Goal: Task Accomplishment & Management: Complete application form

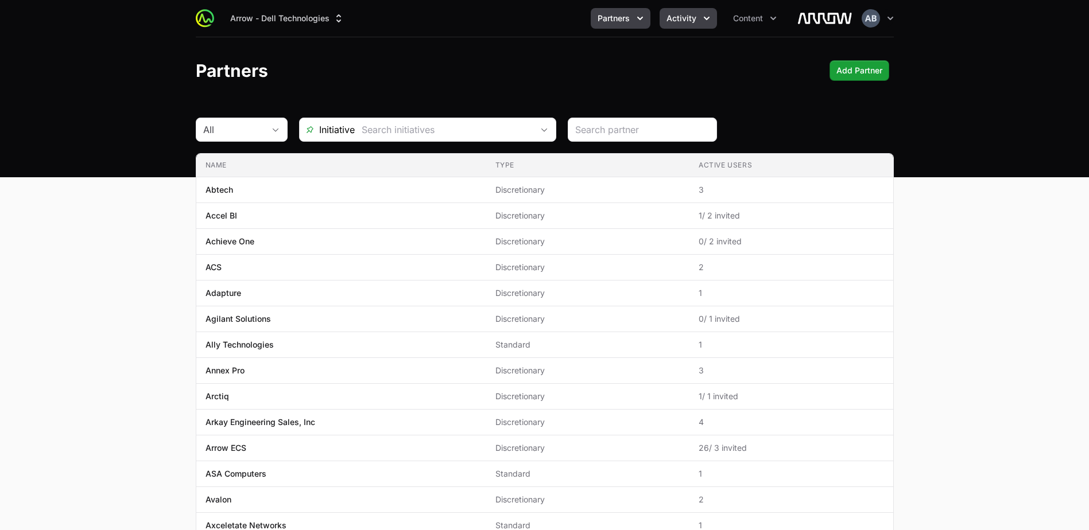
click at [681, 24] on span "Activity" at bounding box center [681, 18] width 30 height 11
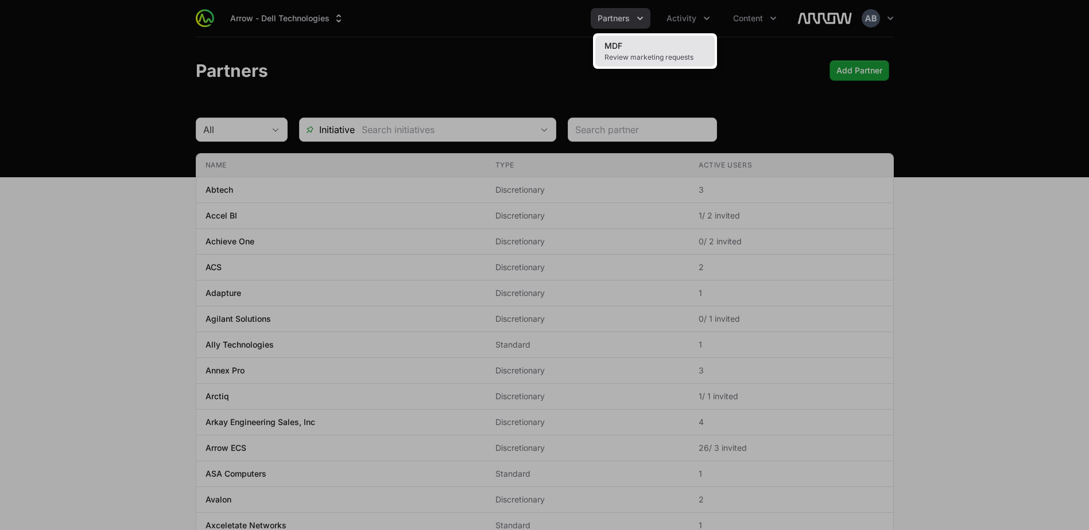
click at [691, 55] on span "Review marketing requests" at bounding box center [654, 57] width 101 height 9
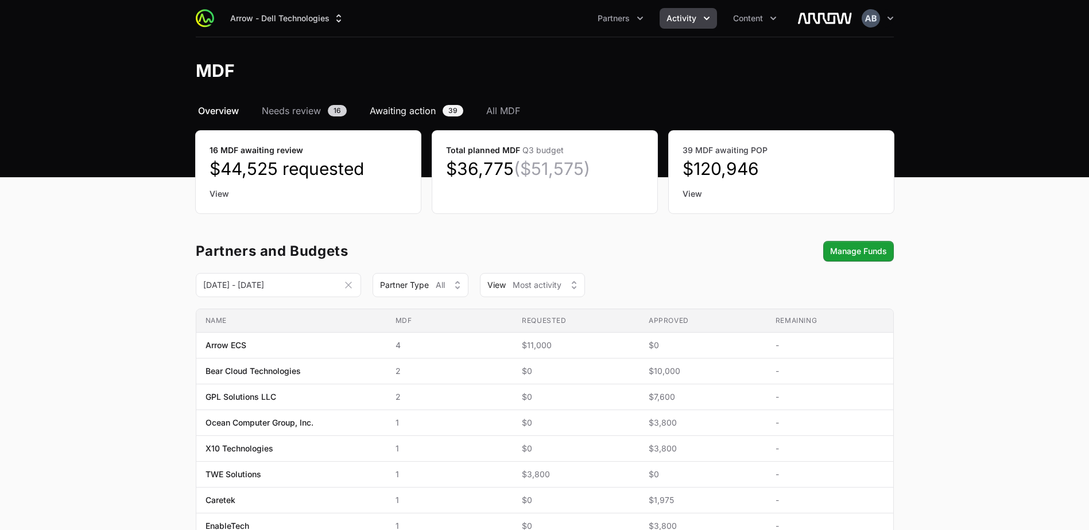
click at [430, 110] on span "Awaiting action" at bounding box center [403, 111] width 66 height 14
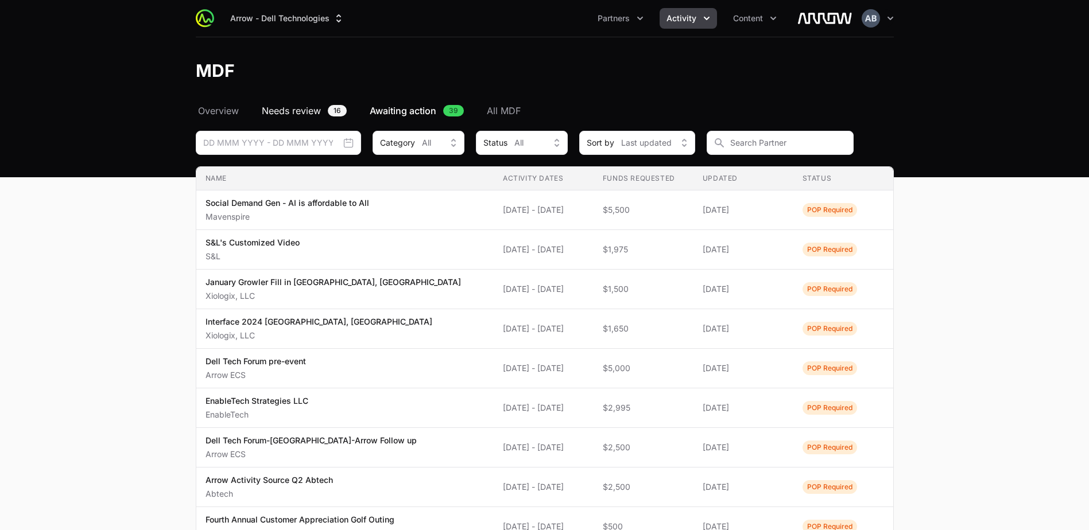
click at [289, 115] on span "Needs review" at bounding box center [291, 111] width 59 height 14
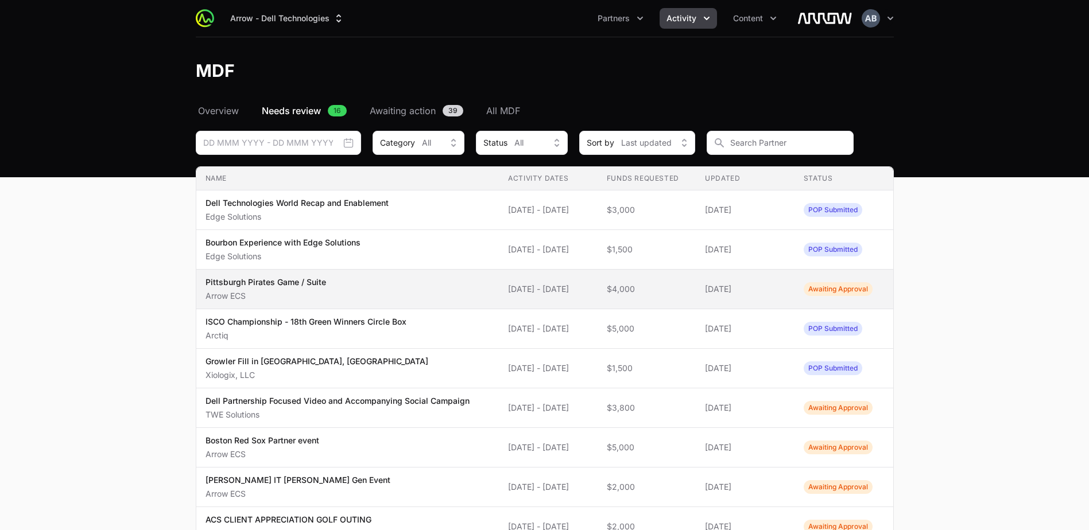
click at [453, 290] on span "Pittsburgh Pirates Game / Suite Arrow ECS" at bounding box center [347, 289] width 285 height 25
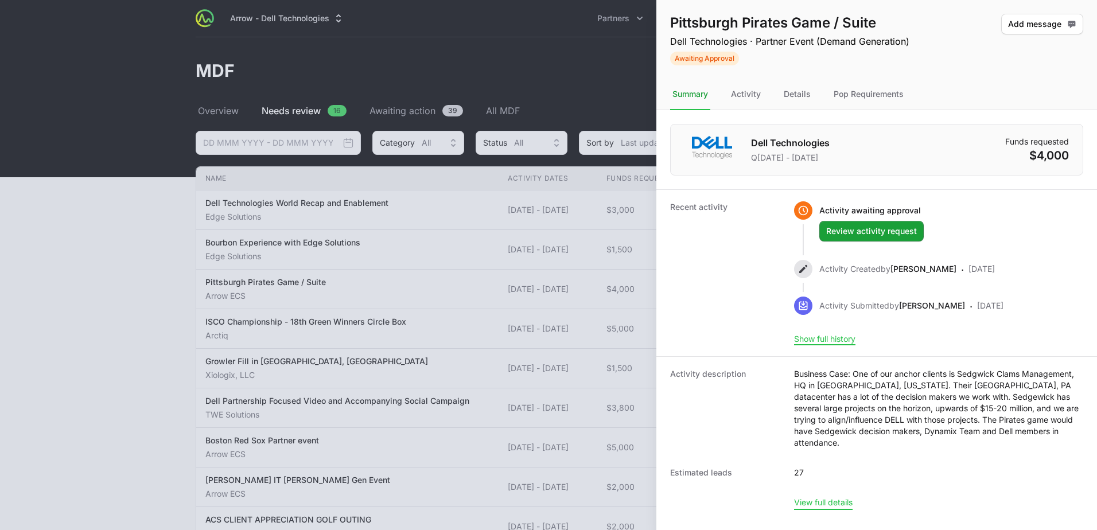
click at [817, 498] on button "View full details" at bounding box center [823, 503] width 59 height 10
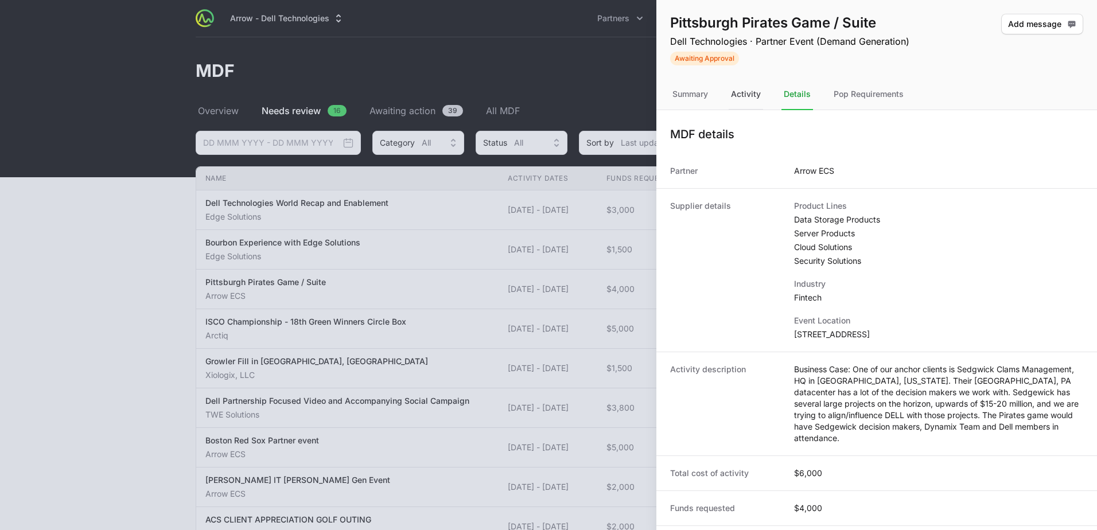
click at [748, 100] on div "Activity" at bounding box center [746, 94] width 34 height 31
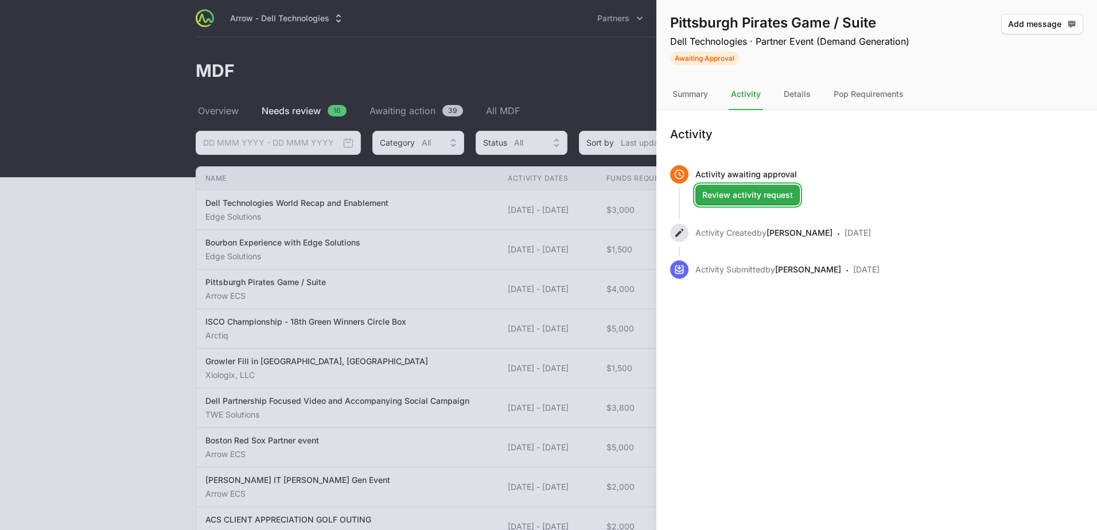
click at [764, 197] on span "Review activity request" at bounding box center [747, 195] width 91 height 14
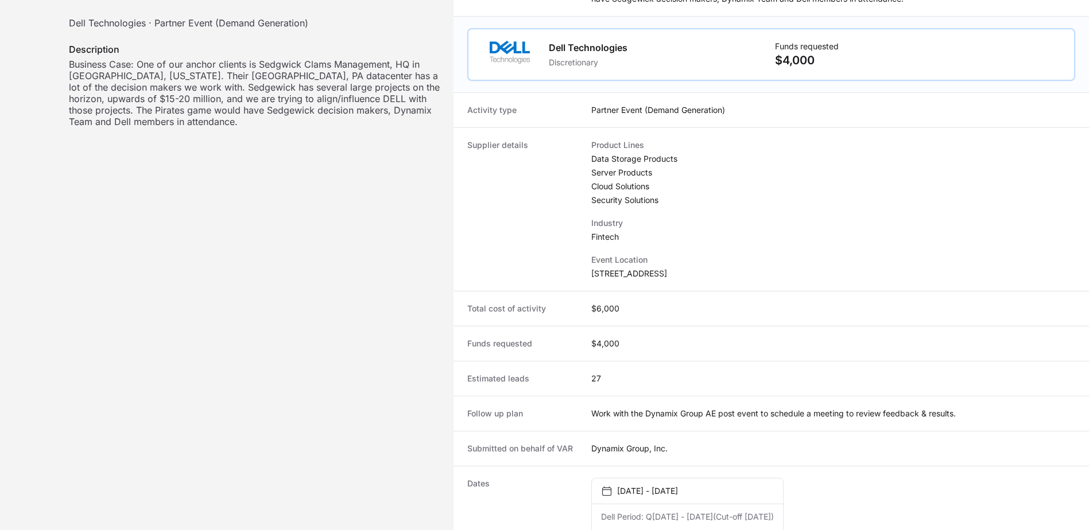
scroll to position [400, 0]
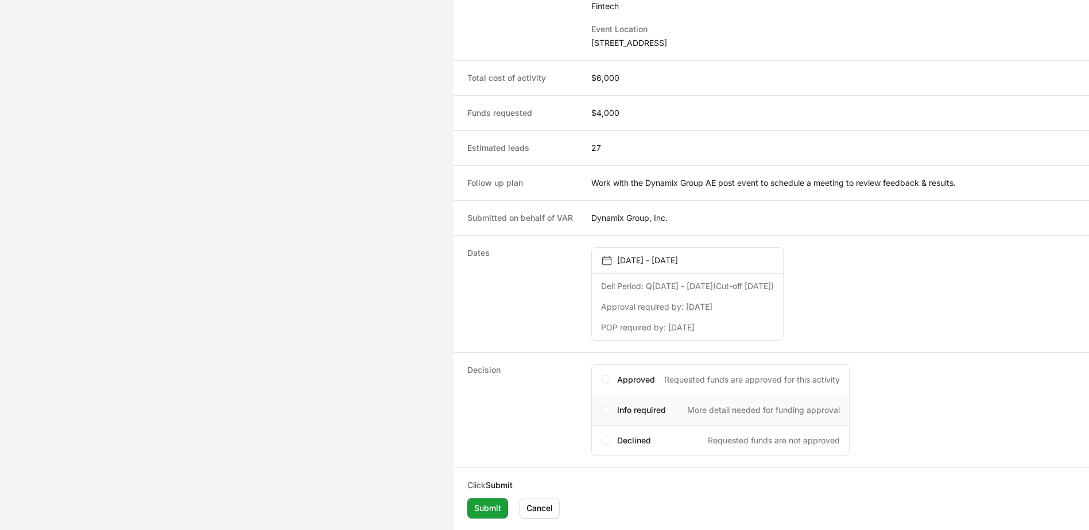
drag, startPoint x: 669, startPoint y: 379, endPoint x: 640, endPoint y: 413, distance: 44.0
click at [669, 379] on span "Requested funds are approved for this activity" at bounding box center [752, 379] width 176 height 11
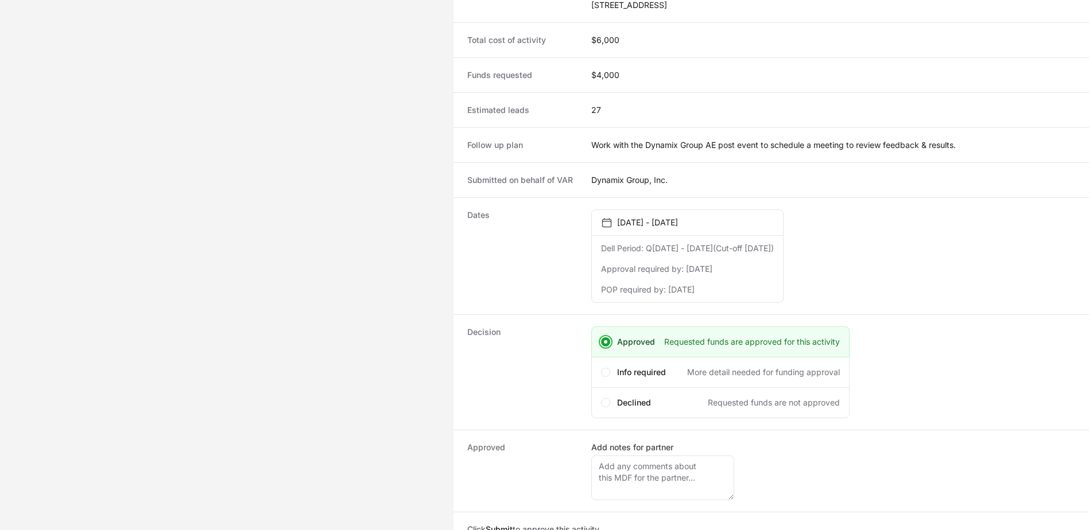
scroll to position [482, 0]
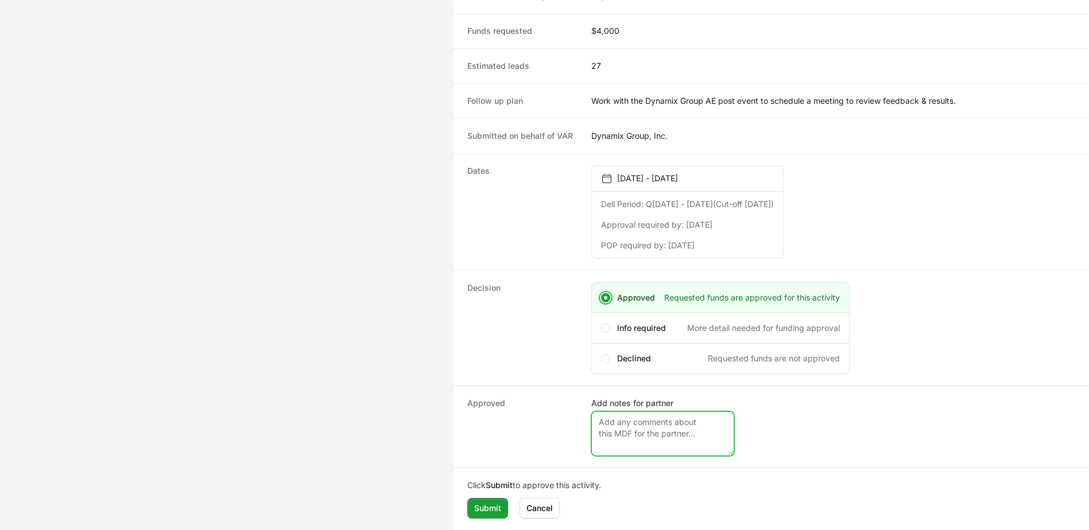
click at [667, 434] on textarea "Add notes for partner" at bounding box center [662, 433] width 143 height 45
type textarea "Will you be needing assistance in recruitment for this event?"
click at [483, 513] on span "Submit" at bounding box center [487, 509] width 27 height 14
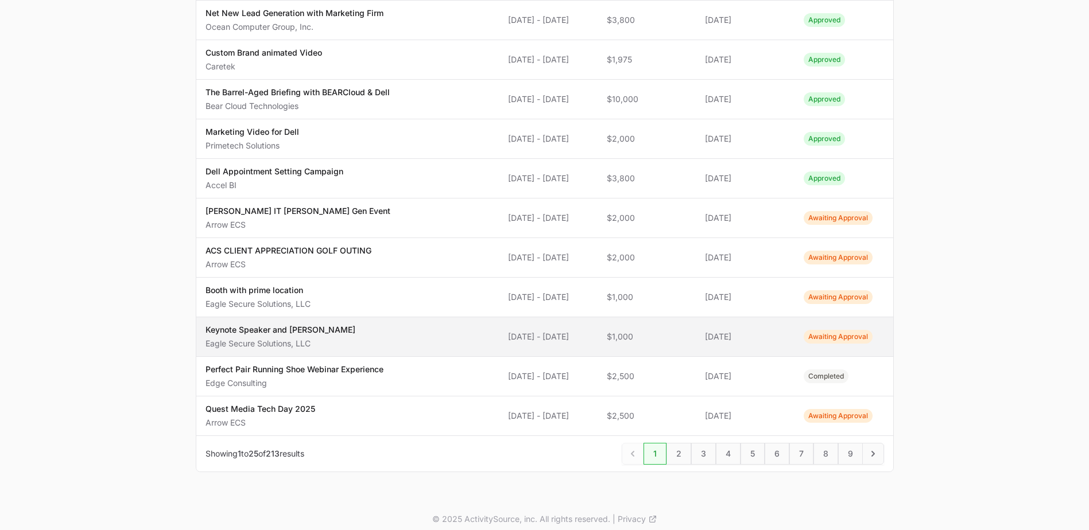
scroll to position [753, 0]
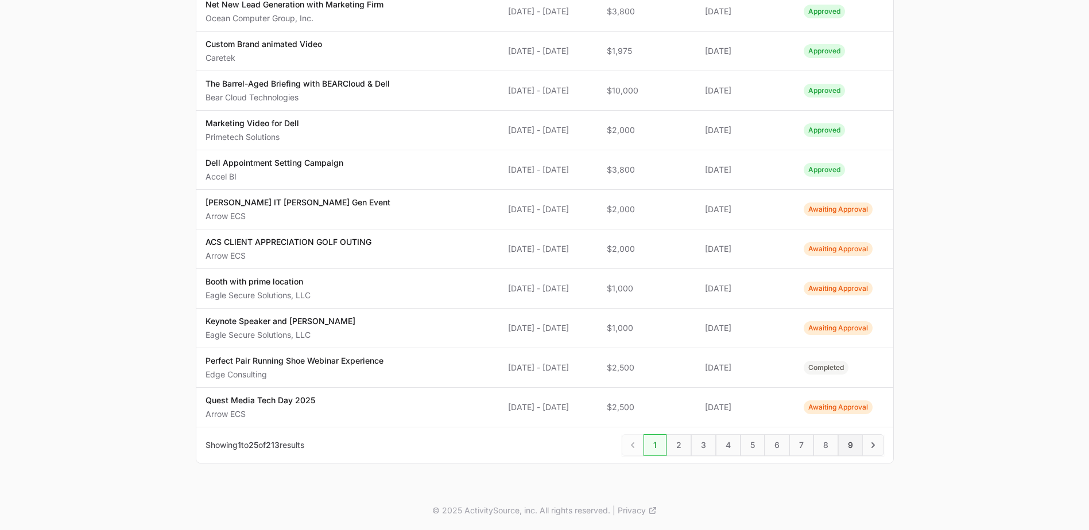
click at [843, 446] on span "9" at bounding box center [850, 445] width 25 height 22
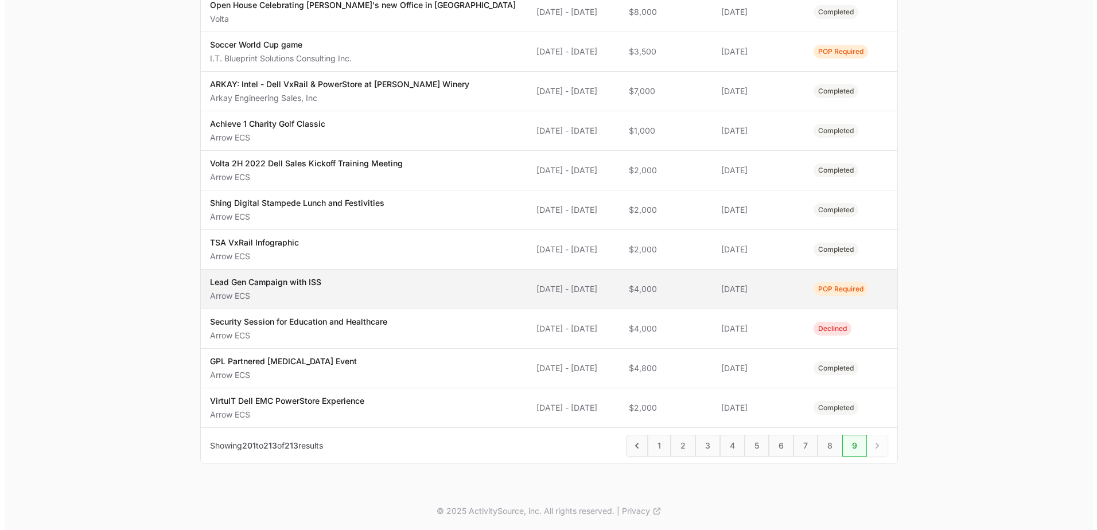
scroll to position [278, 0]
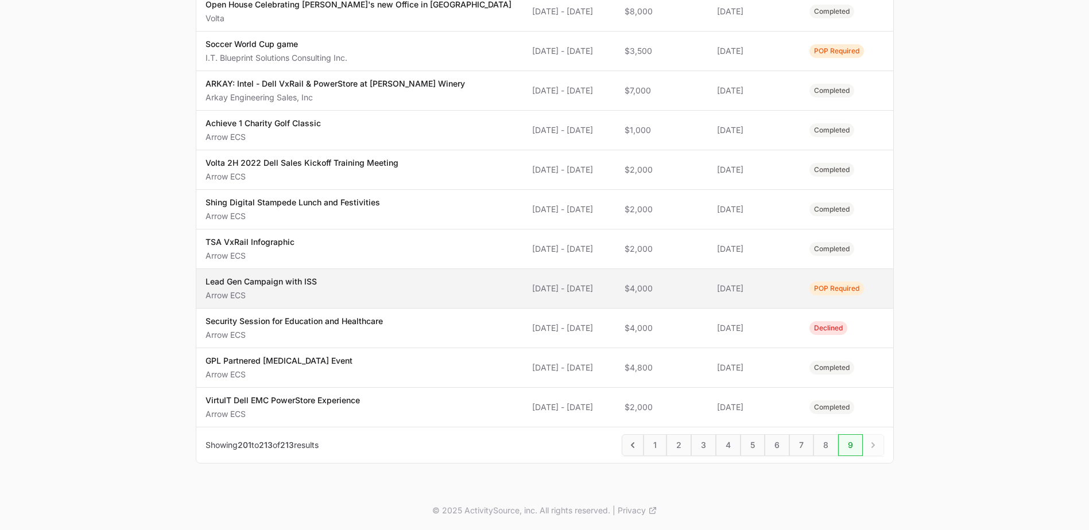
click at [841, 278] on td "Status POP Required" at bounding box center [846, 289] width 92 height 40
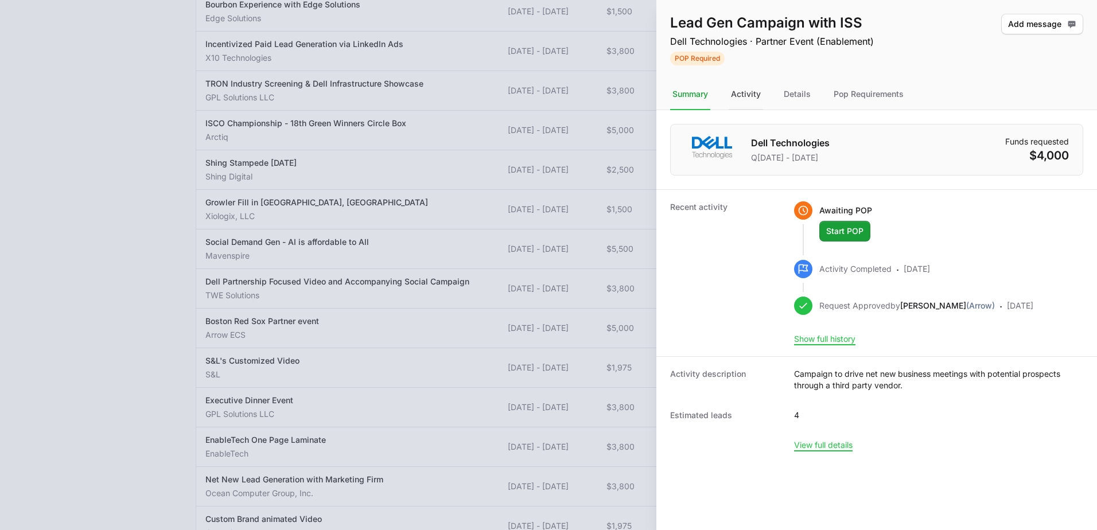
click at [782, 88] on div "Activity" at bounding box center [798, 94] width 32 height 31
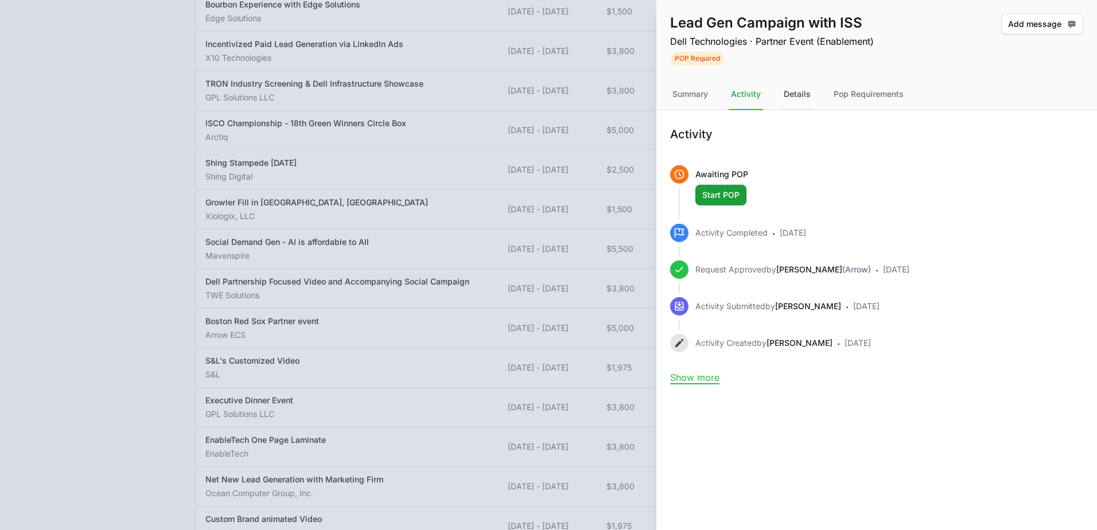
click at [832, 97] on div "Details" at bounding box center [869, 94] width 75 height 31
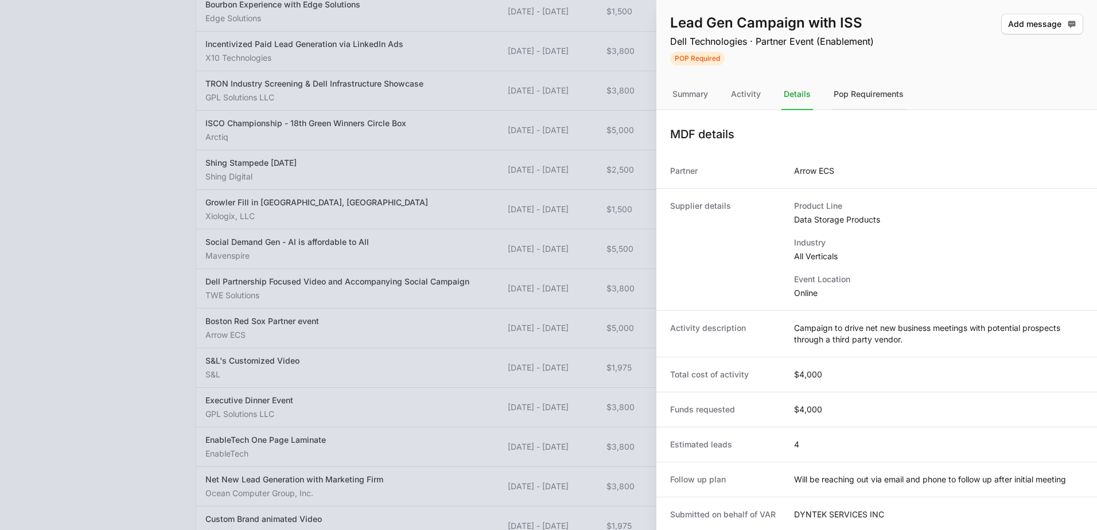
click at [861, 94] on div "Pop Requirements" at bounding box center [869, 94] width 75 height 31
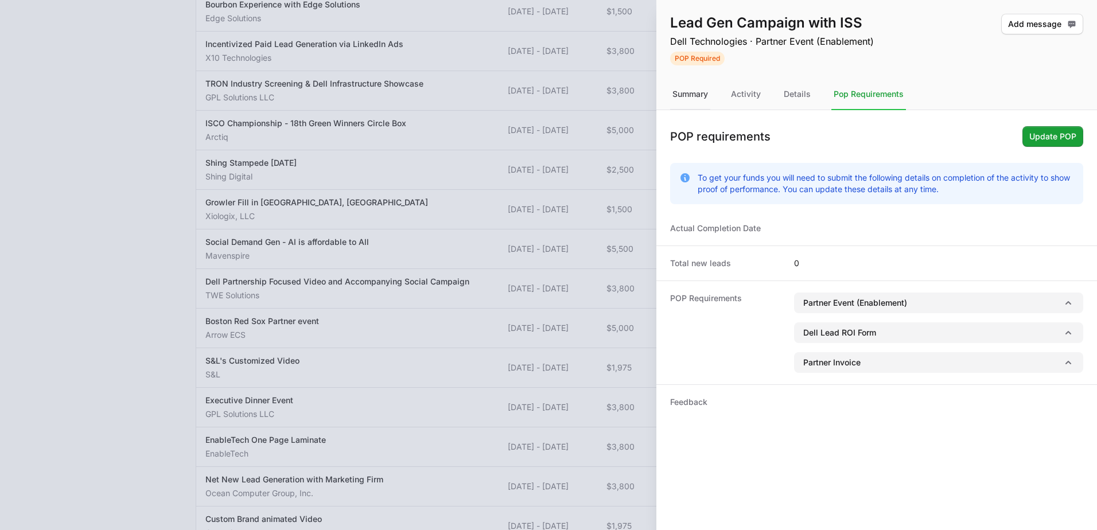
click at [729, 104] on div "Summary" at bounding box center [746, 94] width 34 height 31
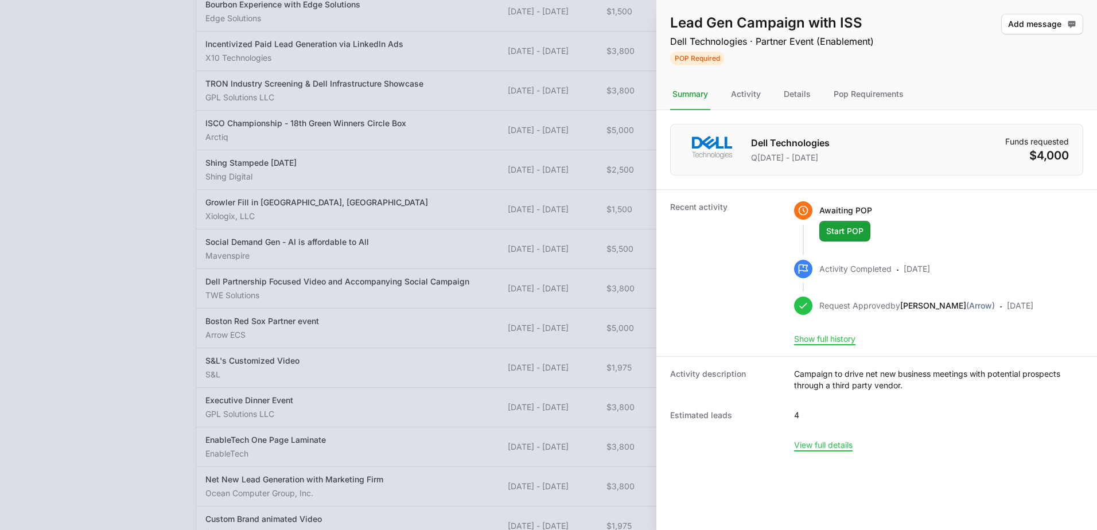
click at [437, 402] on div at bounding box center [548, 265] width 1097 height 530
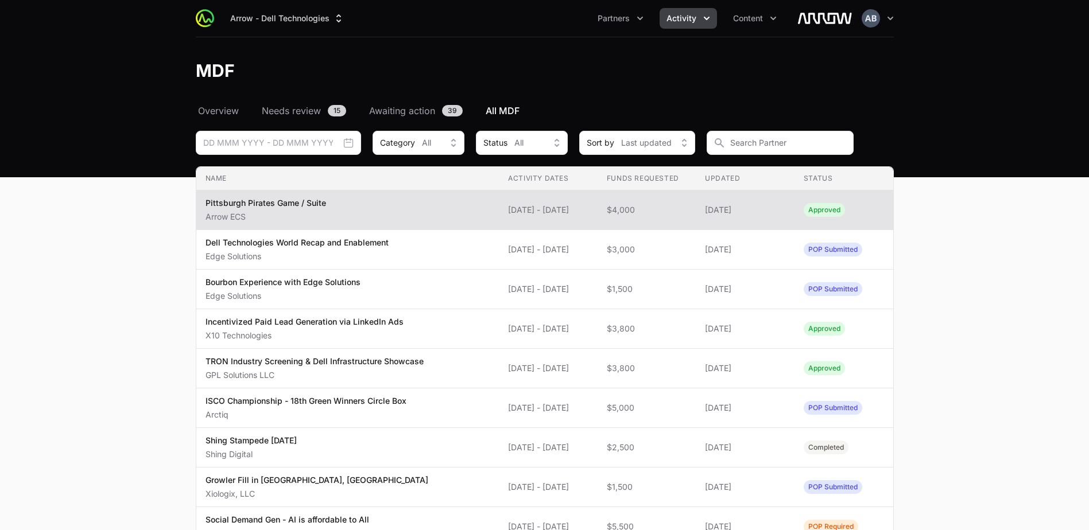
click at [402, 111] on span "Awaiting action" at bounding box center [402, 111] width 66 height 14
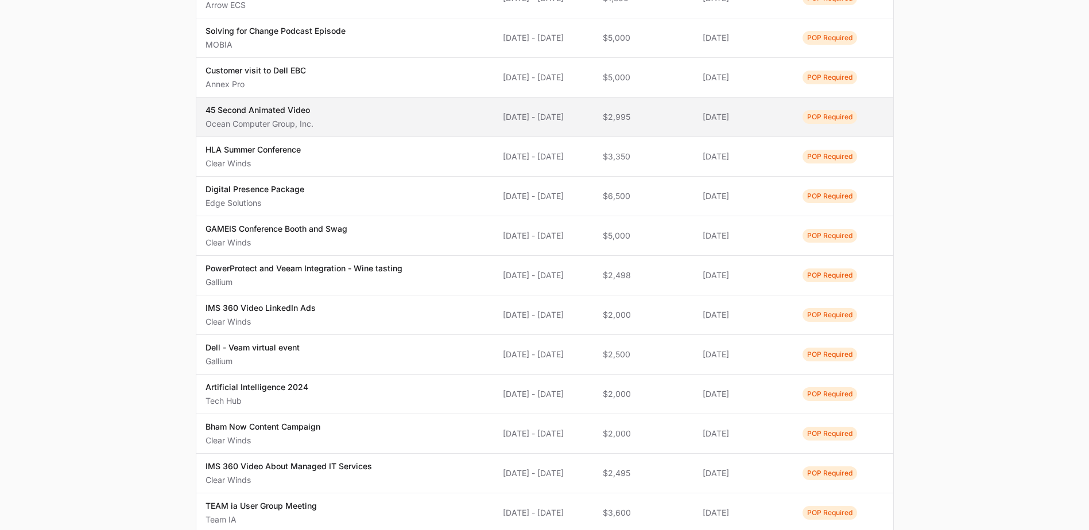
scroll to position [753, 0]
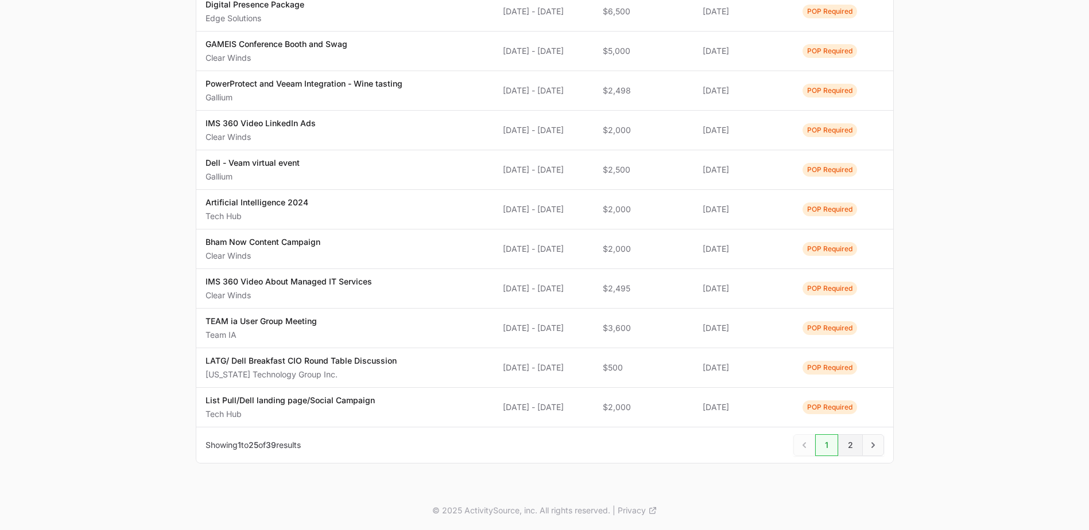
click at [854, 446] on span "2" at bounding box center [850, 445] width 25 height 22
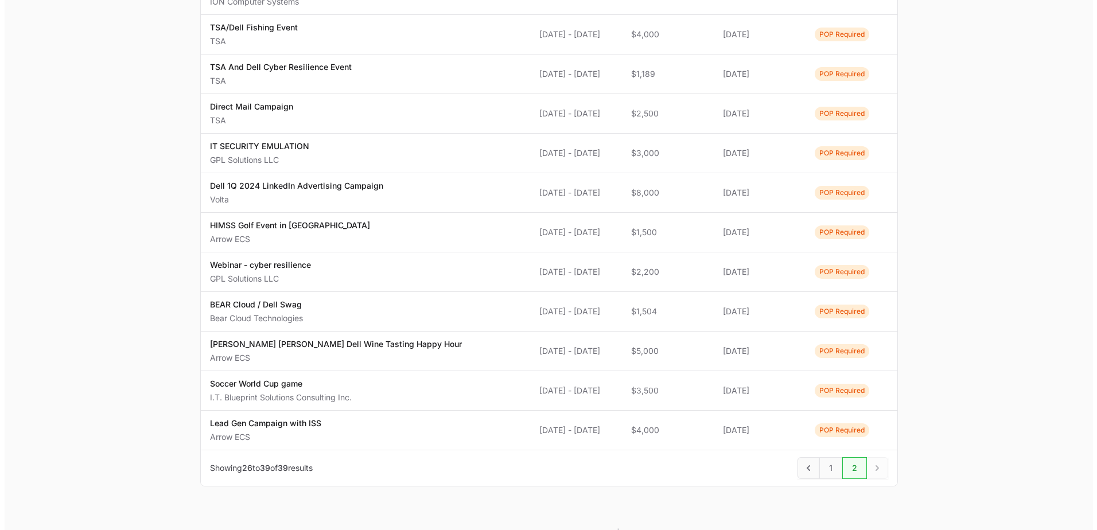
scroll to position [329, 0]
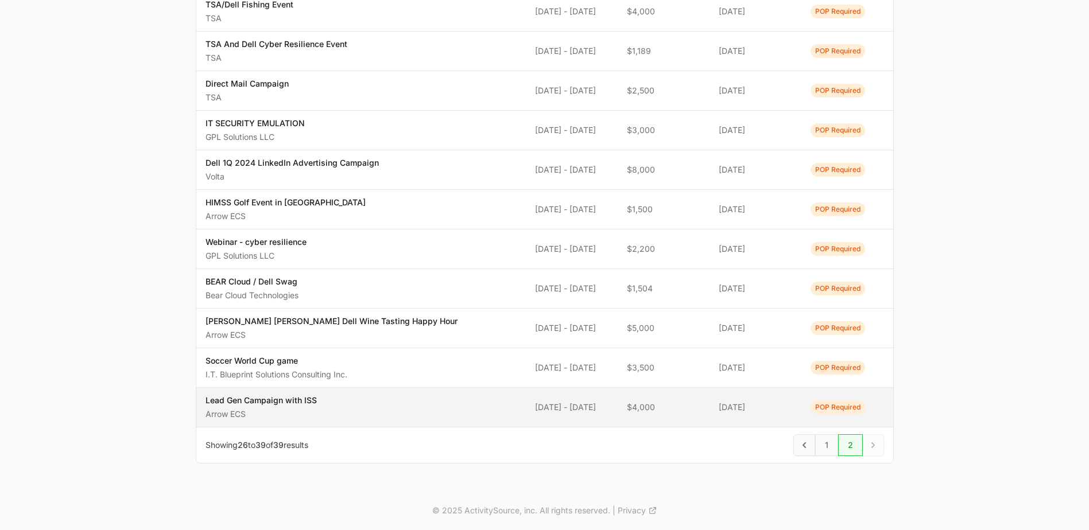
click at [801, 417] on td "Status POP Required" at bounding box center [847, 408] width 92 height 40
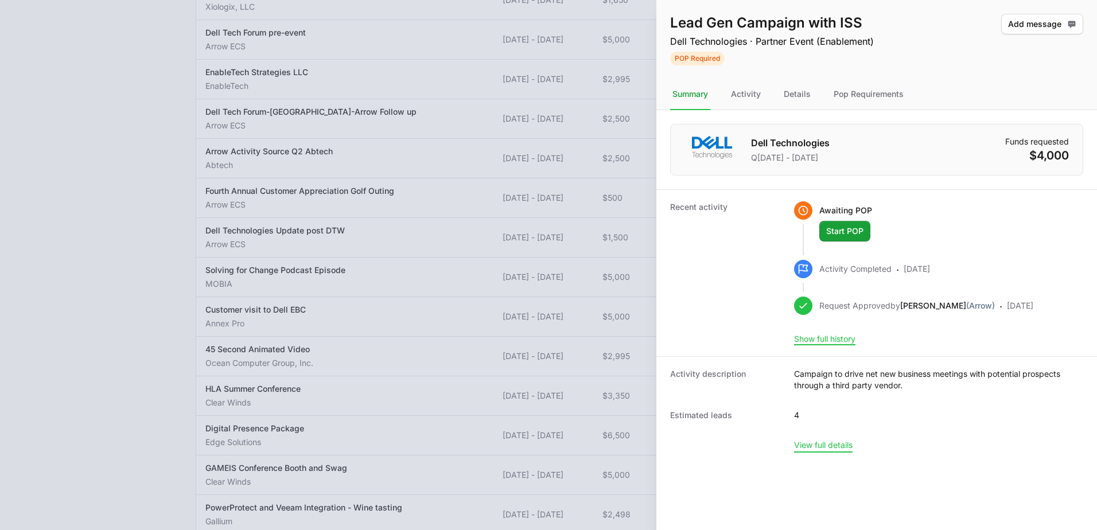
click at [828, 443] on button "View full details" at bounding box center [823, 445] width 59 height 10
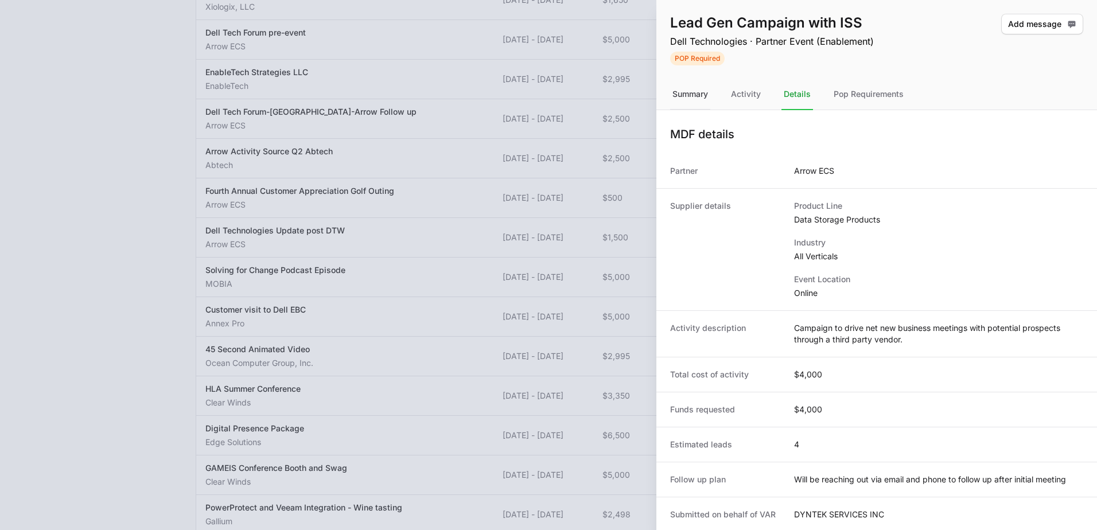
click at [729, 92] on div "Summary" at bounding box center [746, 94] width 34 height 31
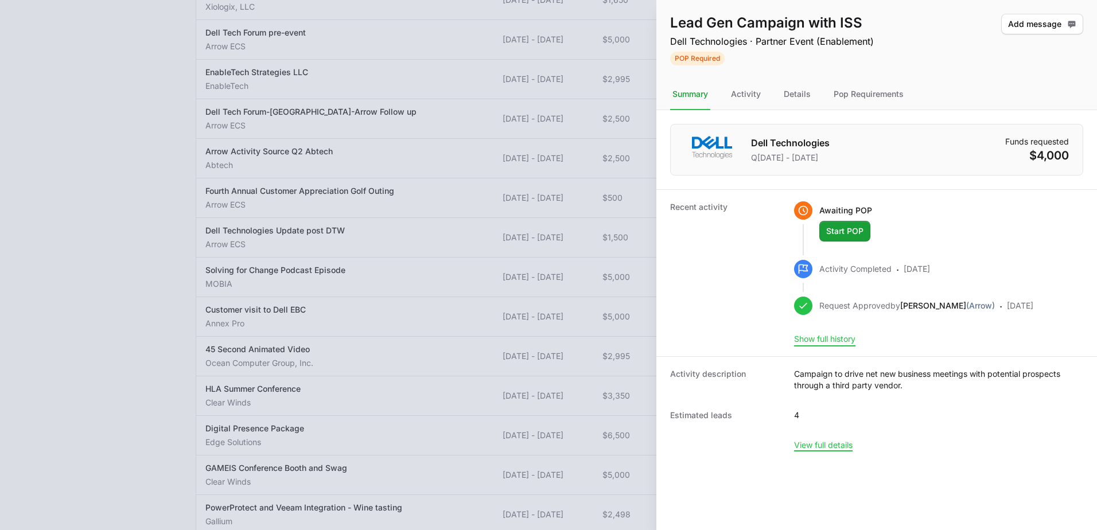
click at [815, 342] on button "Show full history" at bounding box center [824, 339] width 61 height 10
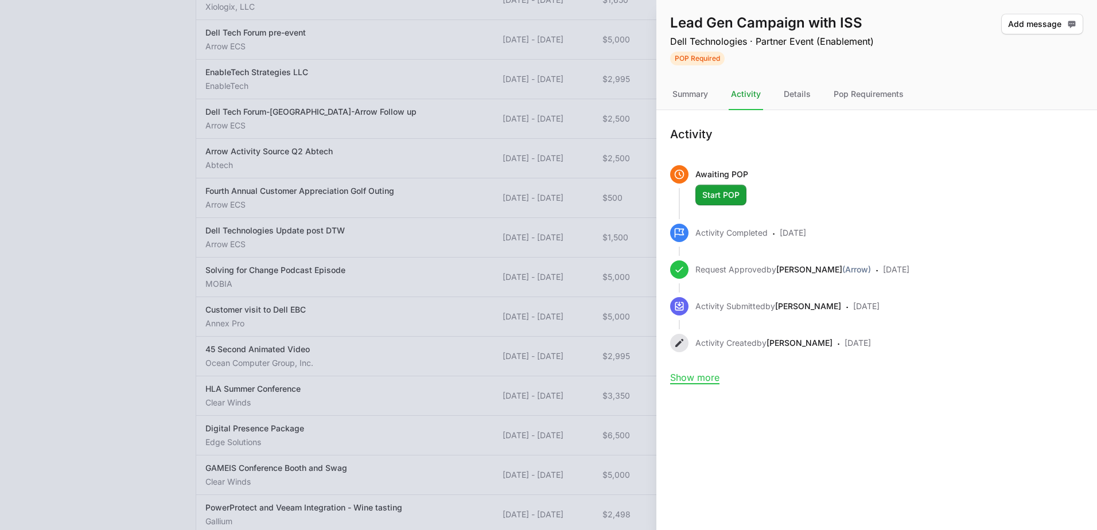
click at [529, 131] on div at bounding box center [548, 265] width 1097 height 530
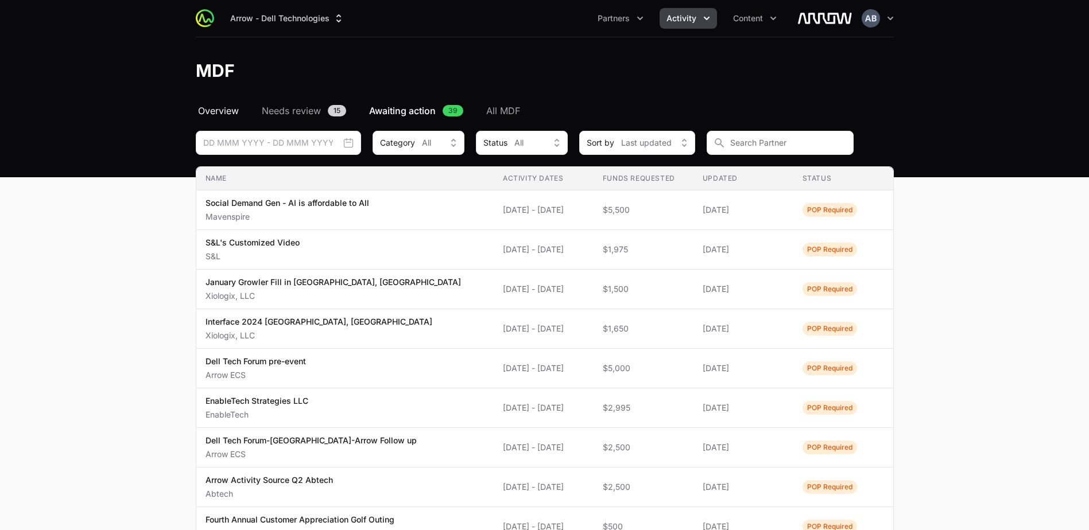
click at [228, 111] on span "Overview" at bounding box center [218, 111] width 41 height 14
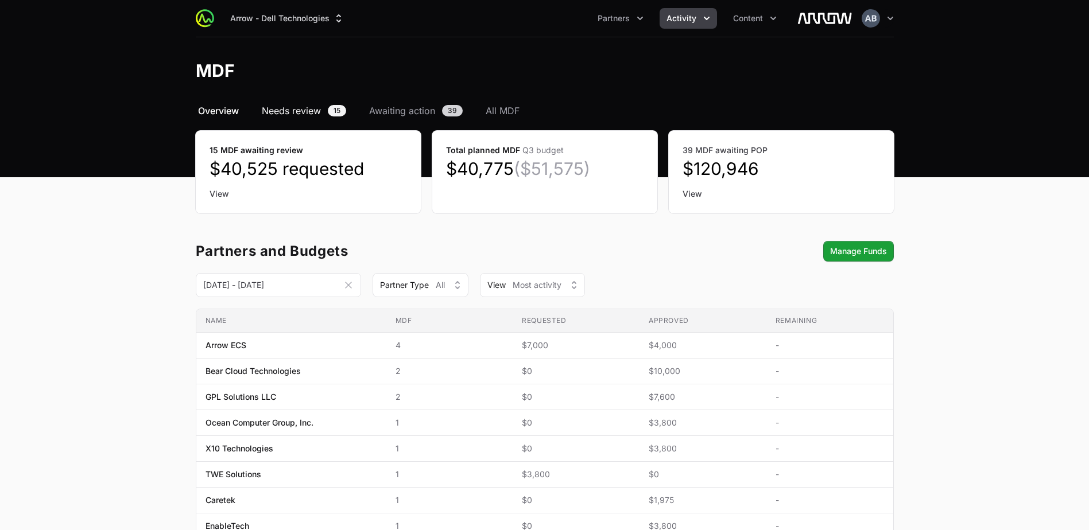
click at [298, 108] on span "Needs review" at bounding box center [291, 111] width 59 height 14
